Goal: Book appointment/travel/reservation

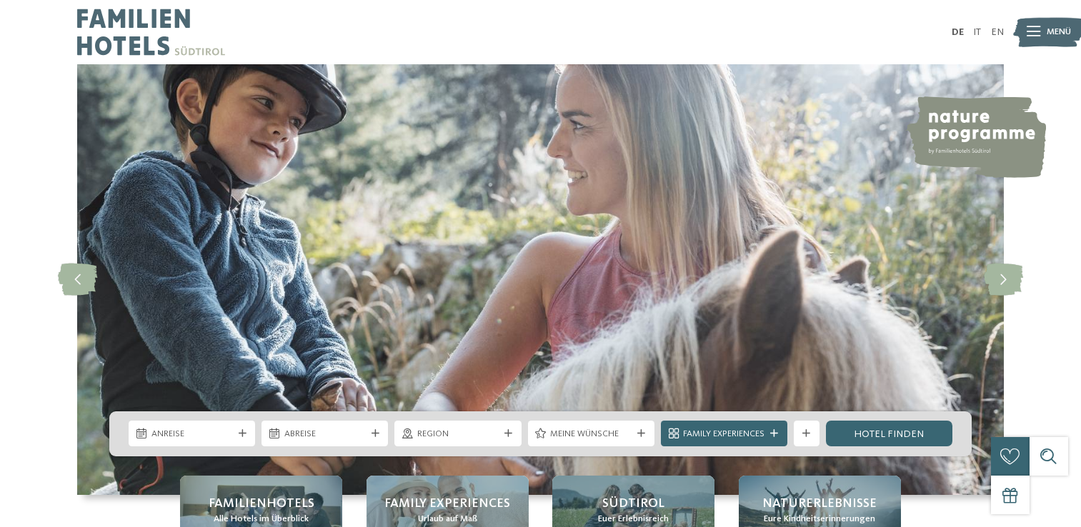
click at [214, 435] on span "Anreise" at bounding box center [191, 434] width 81 height 13
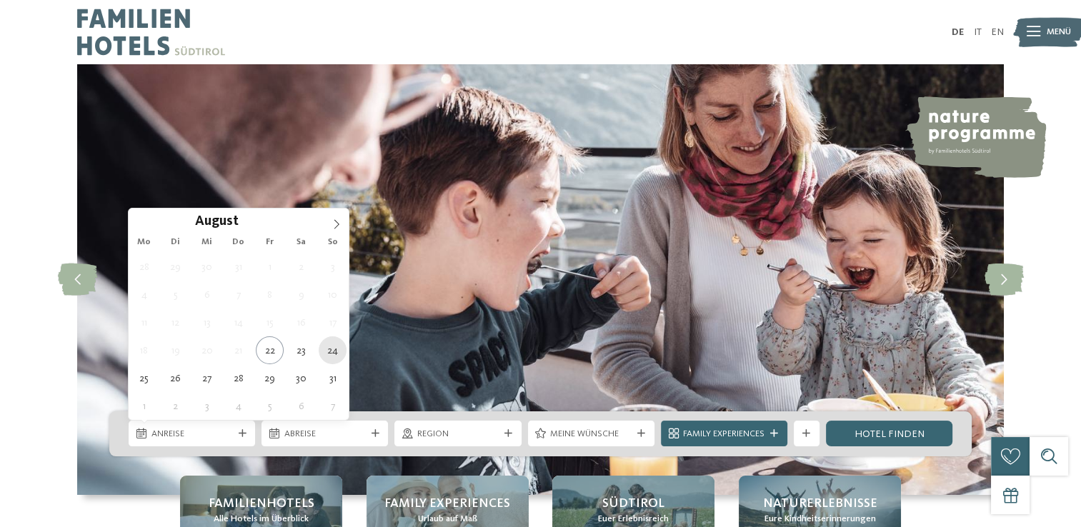
type div "24.08.2025"
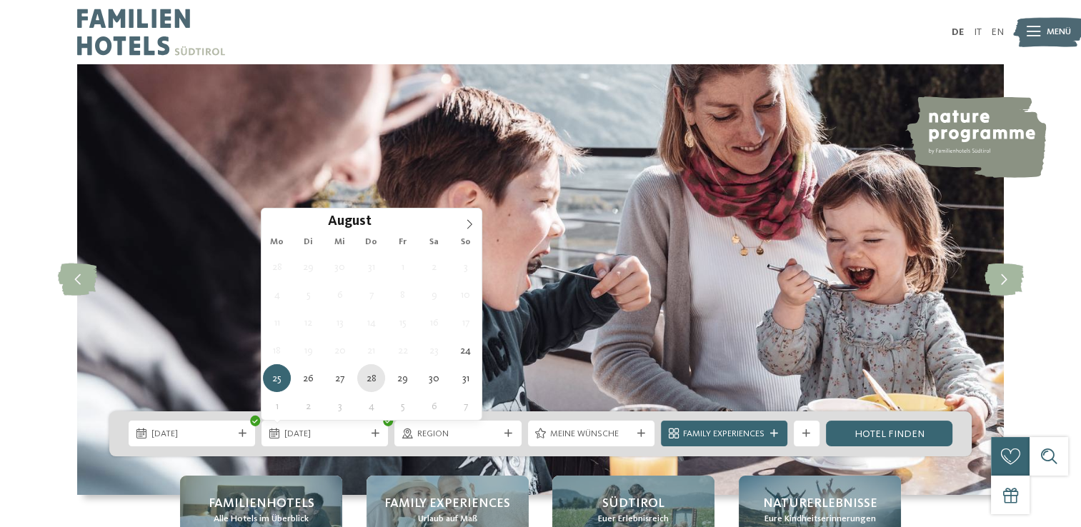
type div "28.08.2025"
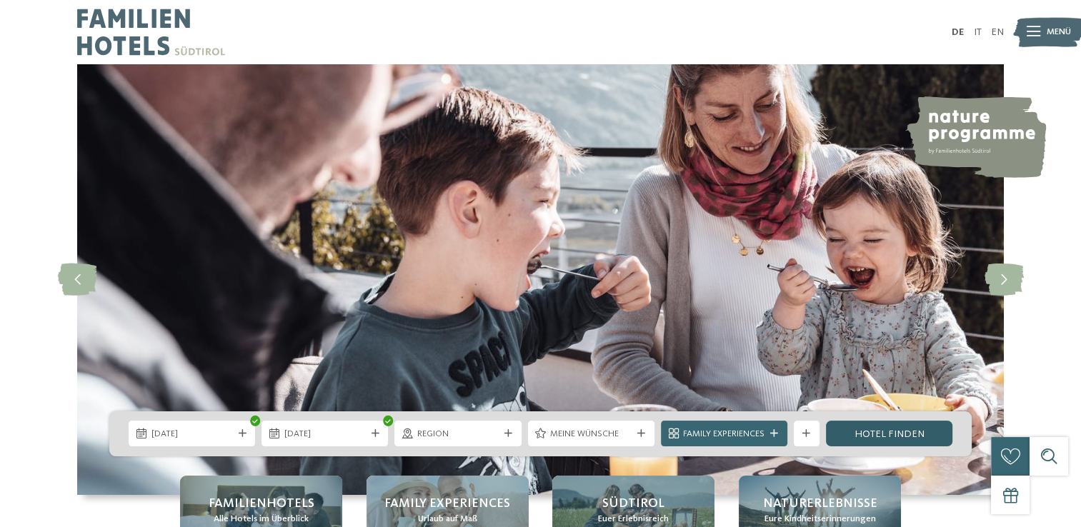
click at [878, 433] on link "Hotel finden" at bounding box center [889, 434] width 126 height 26
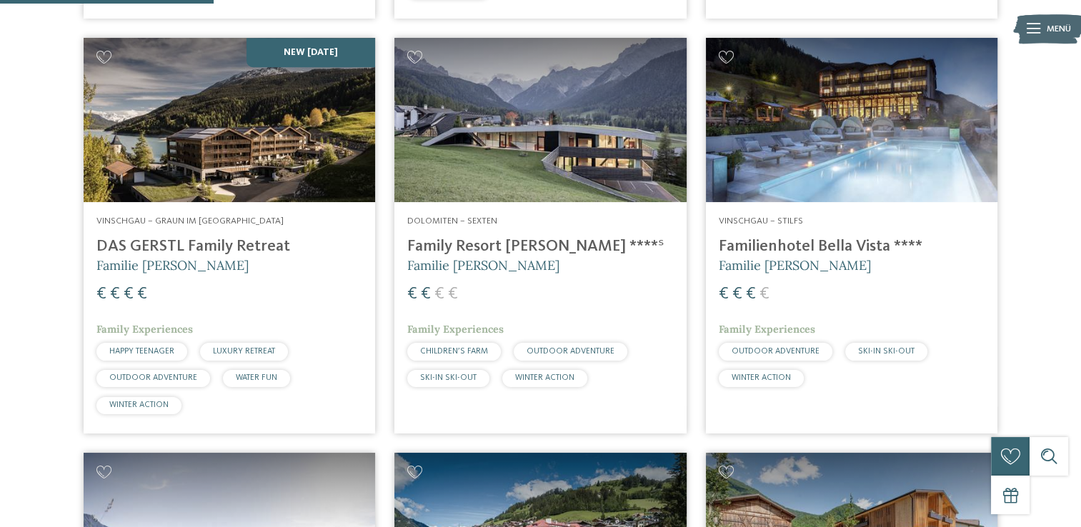
scroll to position [880, 0]
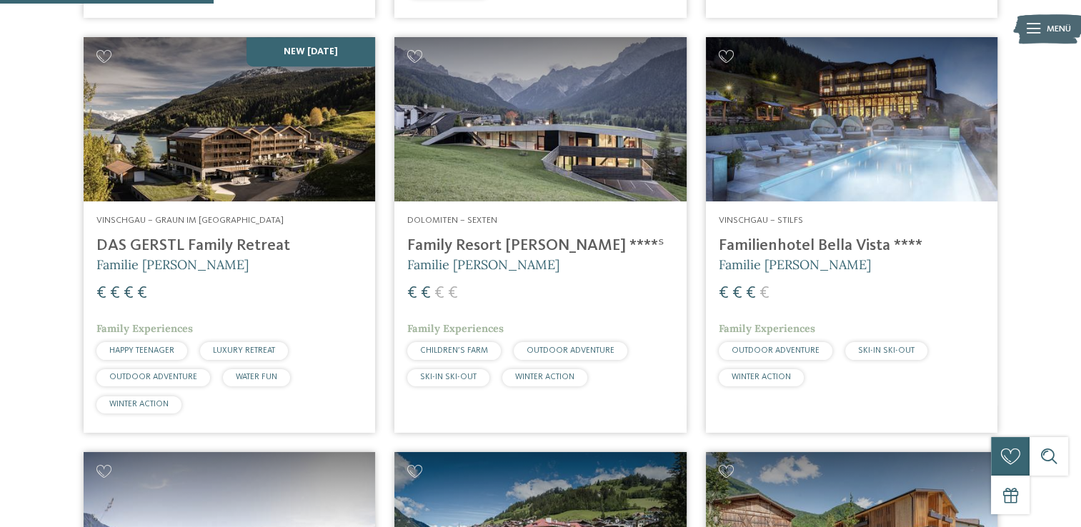
click at [299, 156] on img at bounding box center [229, 119] width 291 height 164
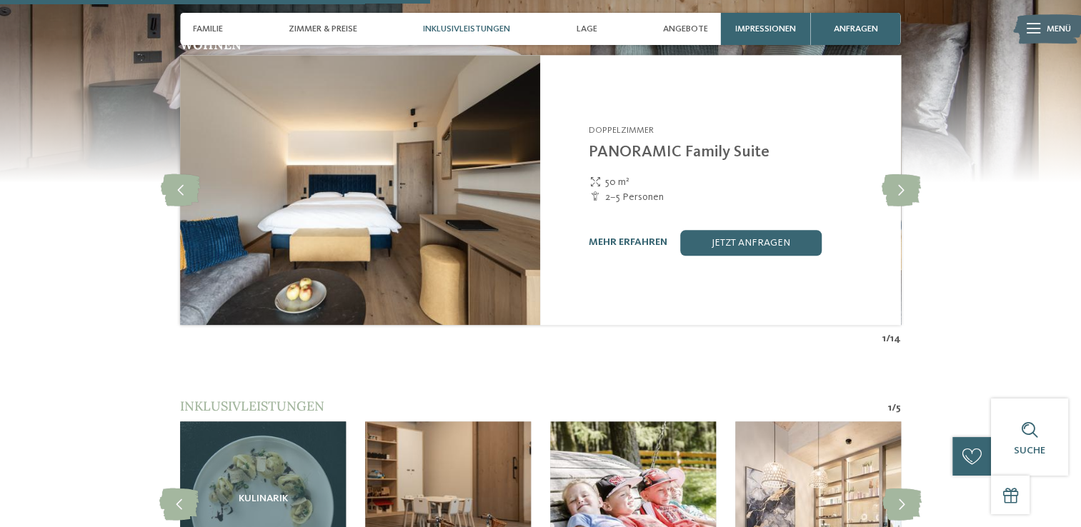
scroll to position [1761, 0]
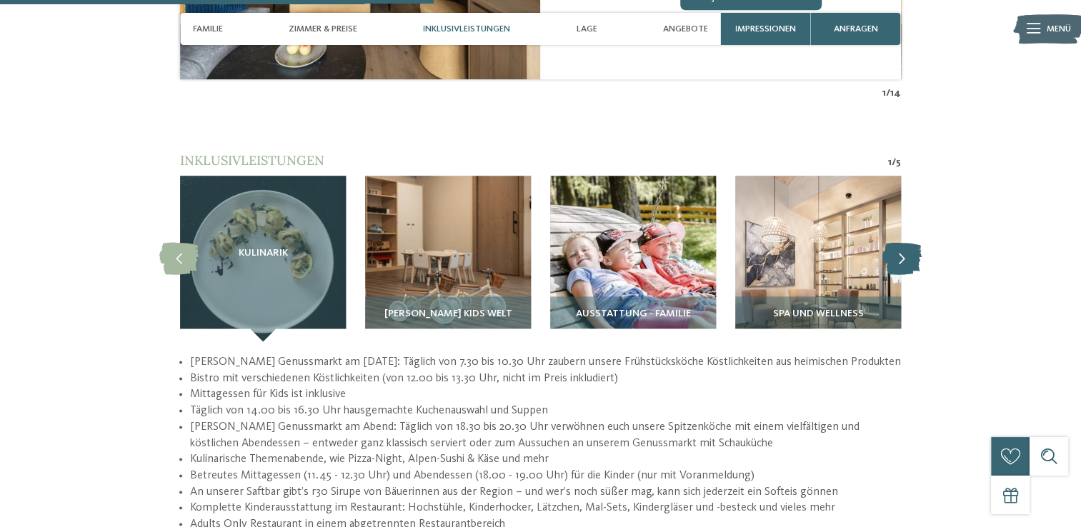
click at [905, 243] on icon at bounding box center [901, 259] width 39 height 32
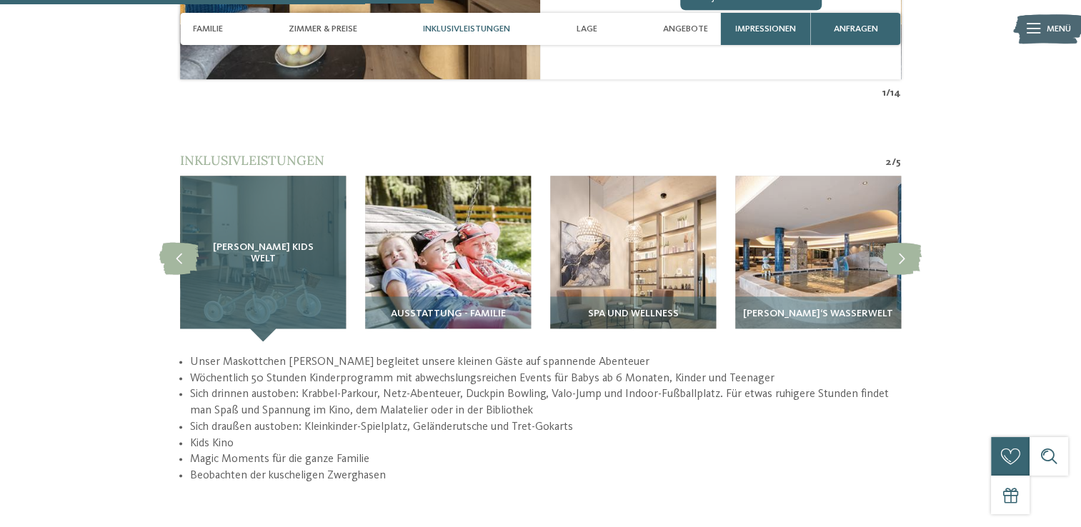
click at [279, 242] on span "[PERSON_NAME] Kids Welt" at bounding box center [263, 253] width 114 height 23
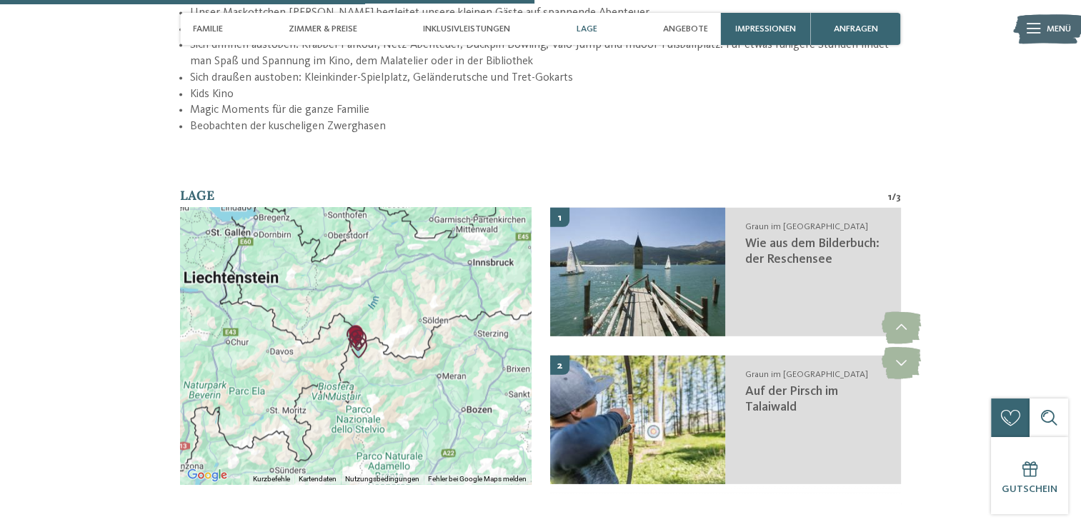
scroll to position [2150, 0]
